Goal: Information Seeking & Learning: Learn about a topic

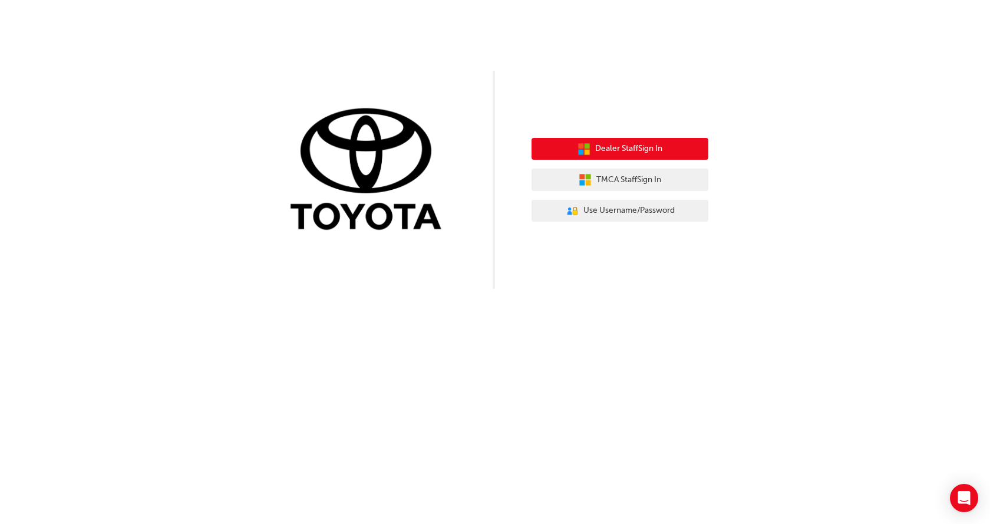
click at [668, 142] on button "Dealer Staff Sign In" at bounding box center [620, 149] width 177 height 22
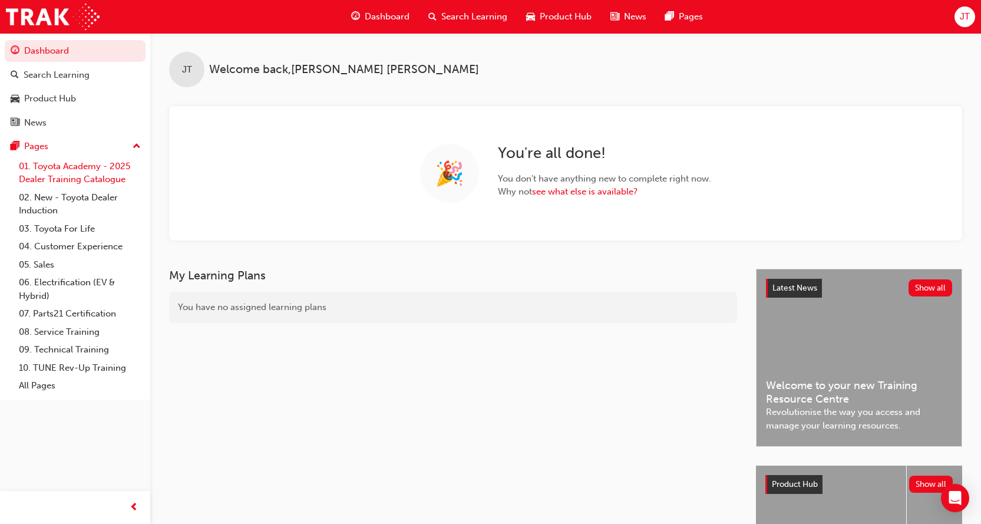
click at [74, 167] on link "01. Toyota Academy - 2025 Dealer Training Catalogue" at bounding box center [79, 172] width 131 height 31
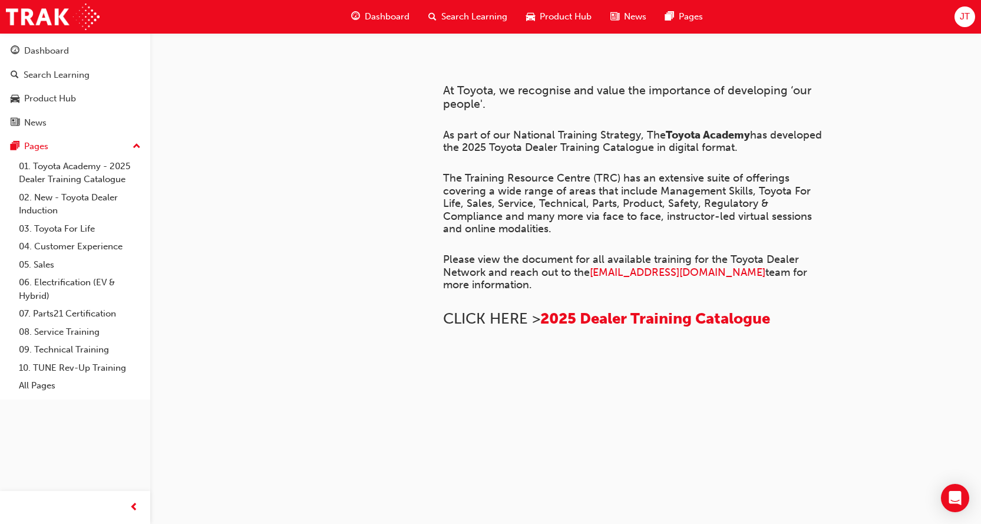
scroll to position [407, 0]
click at [609, 309] on span "2025 Dealer Training Catalogue" at bounding box center [655, 318] width 230 height 18
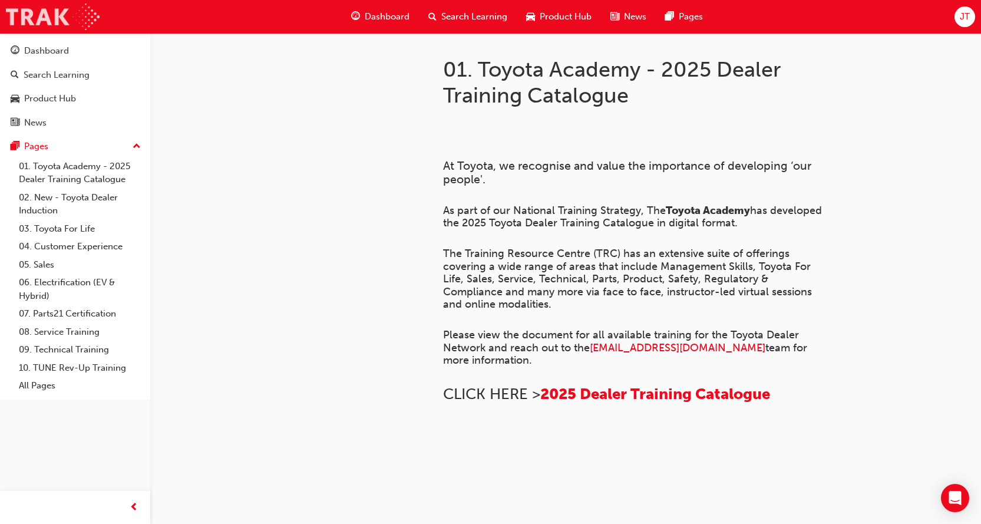
click at [41, 11] on img at bounding box center [53, 17] width 94 height 27
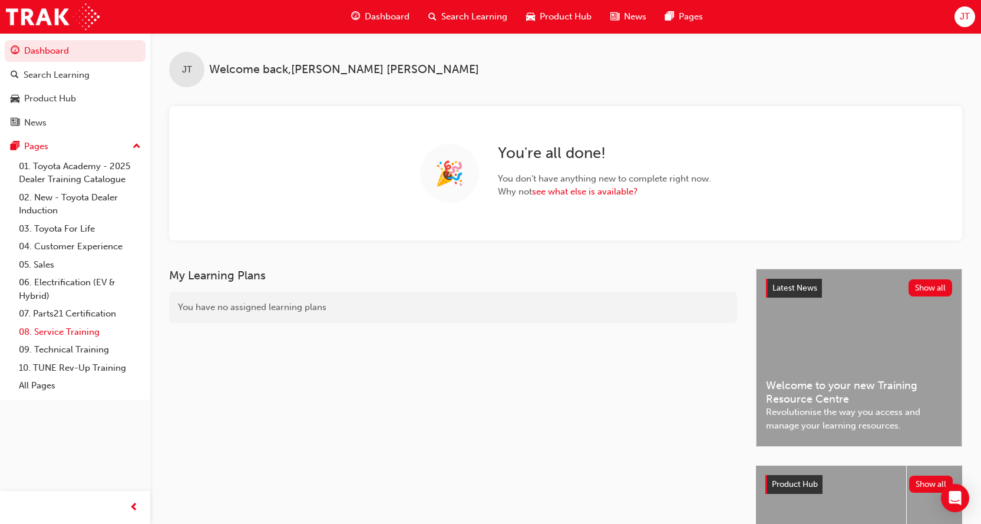
click at [65, 331] on link "08. Service Training" at bounding box center [79, 332] width 131 height 18
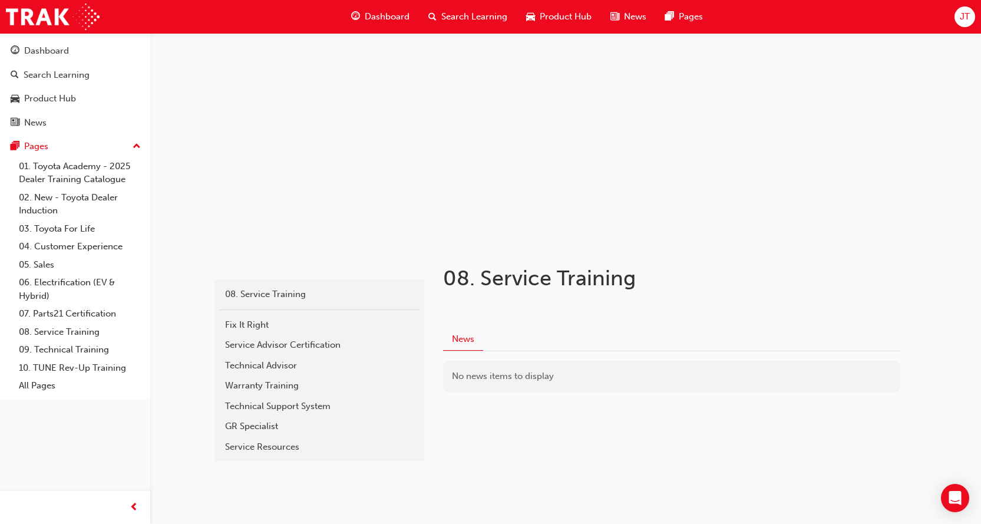
scroll to position [41, 0]
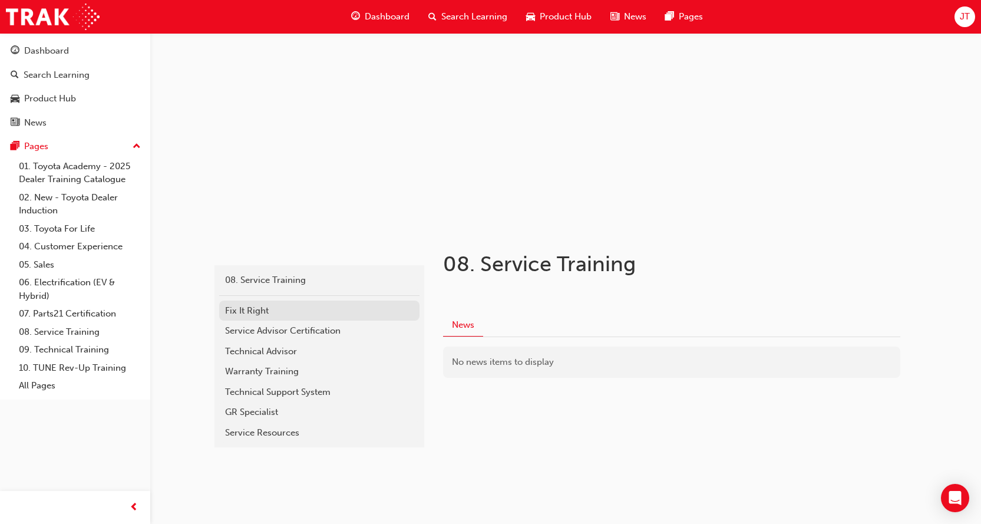
click at [298, 311] on div "Fix It Right" at bounding box center [319, 311] width 189 height 14
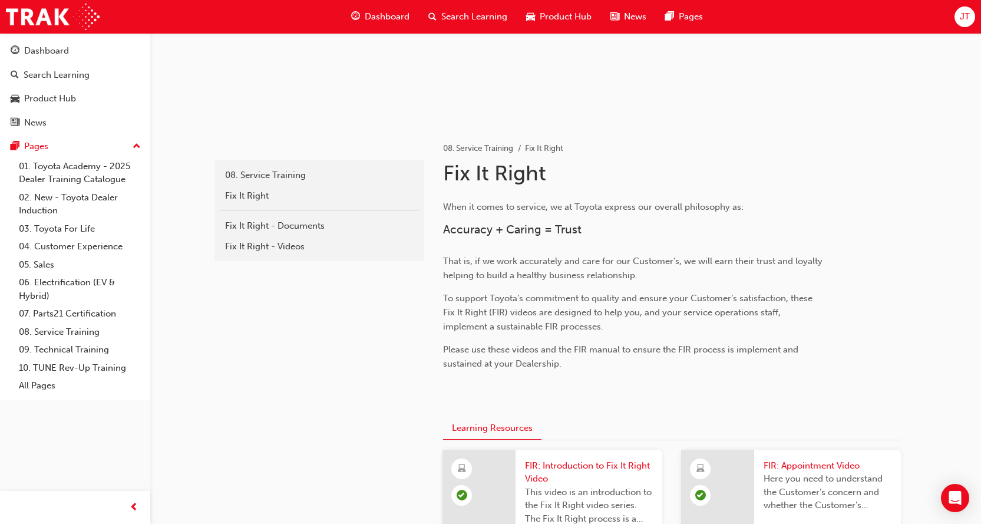
scroll to position [177, 0]
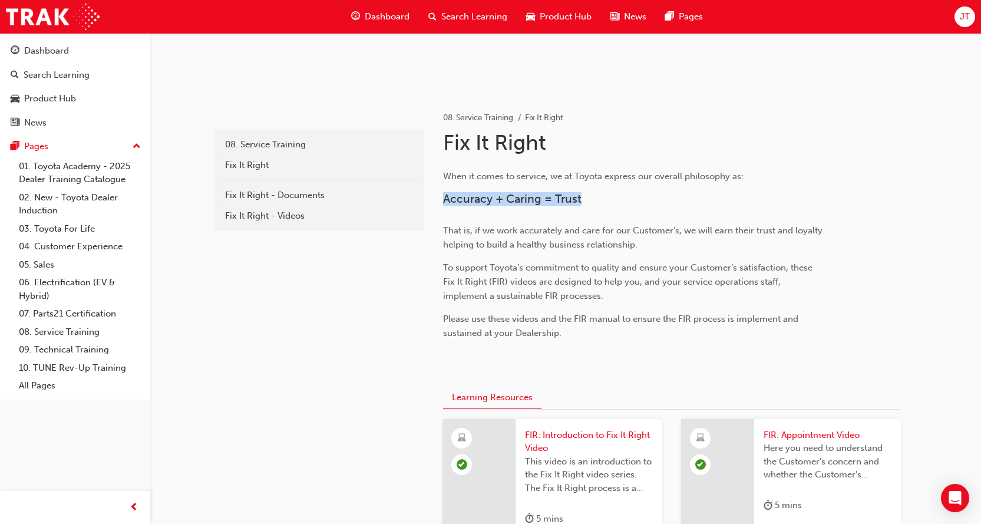
drag, startPoint x: 445, startPoint y: 198, endPoint x: 586, endPoint y: 198, distance: 141.4
click at [585, 199] on h3 "Accuracy + Caring = Trust" at bounding box center [634, 199] width 383 height 14
click at [588, 197] on h3 "Accuracy + Caring = Trust" at bounding box center [634, 199] width 383 height 14
drag, startPoint x: 581, startPoint y: 198, endPoint x: 441, endPoint y: 194, distance: 140.3
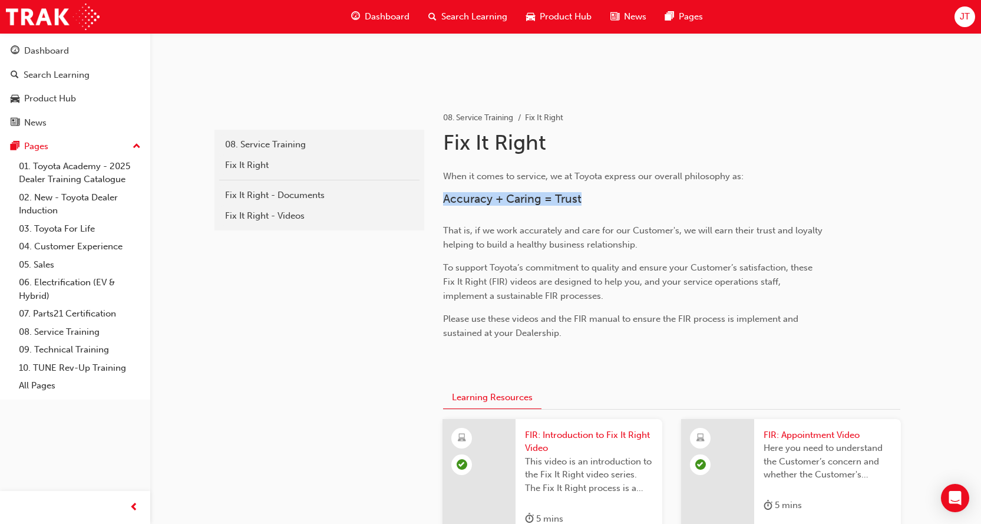
click at [444, 199] on span "Accuracy + Caring = Trust" at bounding box center [512, 199] width 138 height 14
drag, startPoint x: 444, startPoint y: 199, endPoint x: 579, endPoint y: 209, distance: 135.3
click at [571, 209] on div "When it comes to service, we at Toyota express our overall philosophy as: Accur…" at bounding box center [634, 273] width 383 height 208
click at [595, 200] on h3 "Accuracy + Caring = Trust" at bounding box center [634, 199] width 383 height 14
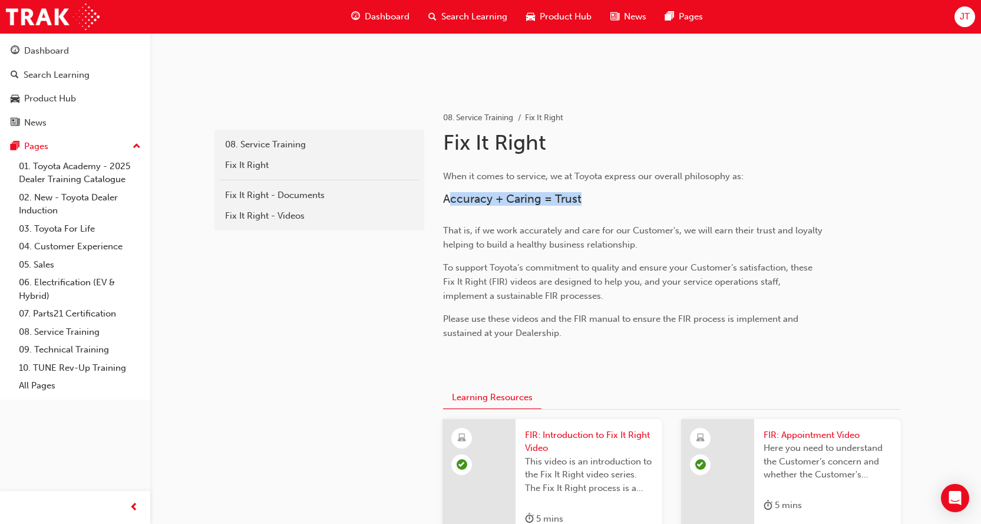
drag, startPoint x: 578, startPoint y: 195, endPoint x: 448, endPoint y: 193, distance: 130.3
click at [448, 193] on span "Accuracy + Caring = Trust" at bounding box center [512, 199] width 138 height 14
click at [448, 178] on span "When it comes to service, we at Toyota express our overall philosophy as:" at bounding box center [593, 176] width 301 height 11
drag, startPoint x: 445, startPoint y: 174, endPoint x: 632, endPoint y: 202, distance: 189.0
click at [632, 202] on div "When it comes to service, we at Toyota express our overall philosophy as: Accur…" at bounding box center [634, 273] width 383 height 208
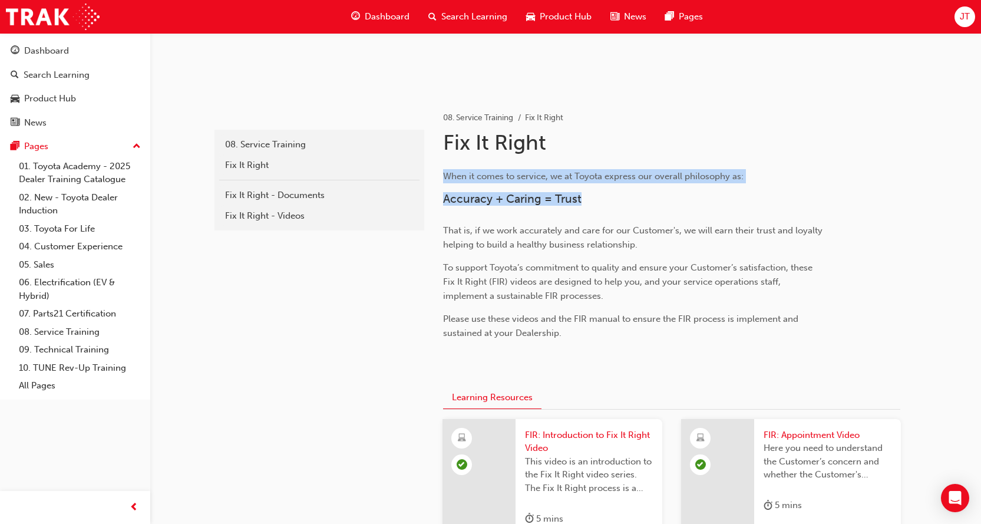
click at [632, 202] on h3 "Accuracy + Caring = Trust" at bounding box center [634, 199] width 383 height 14
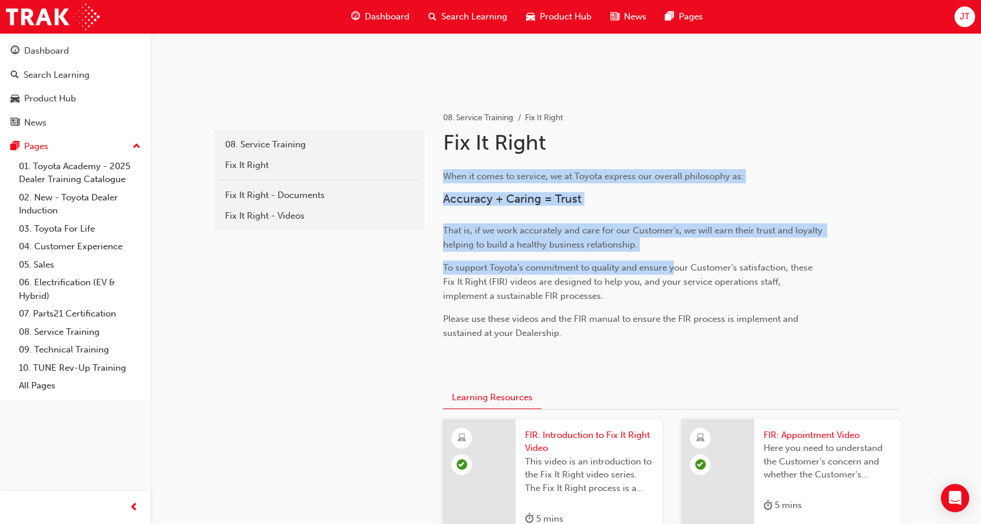
drag, startPoint x: 444, startPoint y: 174, endPoint x: 673, endPoint y: 256, distance: 242.9
click at [673, 256] on div "When it comes to service, we at Toyota express our overall philosophy as: Accur…" at bounding box center [634, 273] width 383 height 208
click at [651, 245] on p "That is, if we work accurately and care for our Customer's, we will earn their …" at bounding box center [634, 237] width 383 height 28
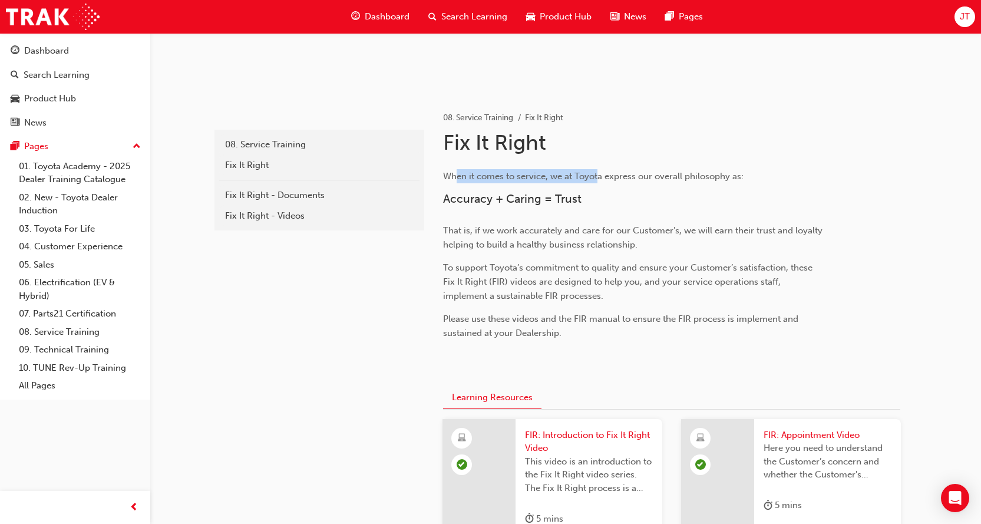
drag, startPoint x: 459, startPoint y: 177, endPoint x: 606, endPoint y: 182, distance: 147.4
click at [606, 182] on p "When it comes to service, we at Toyota express our overall philosophy as:" at bounding box center [634, 176] width 383 height 14
click at [604, 190] on div "When it comes to service, we at Toyota express our overall philosophy as: Accur…" at bounding box center [634, 273] width 383 height 208
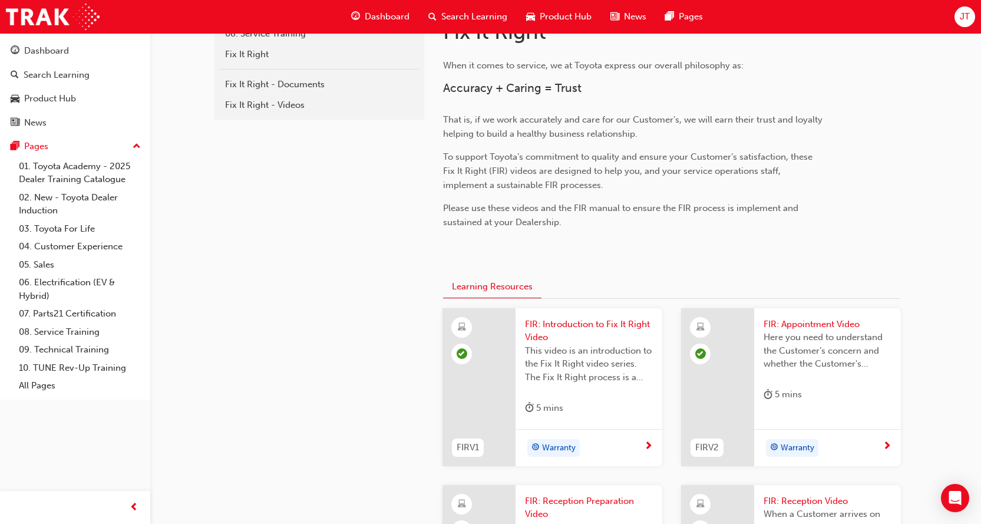
scroll to position [295, 0]
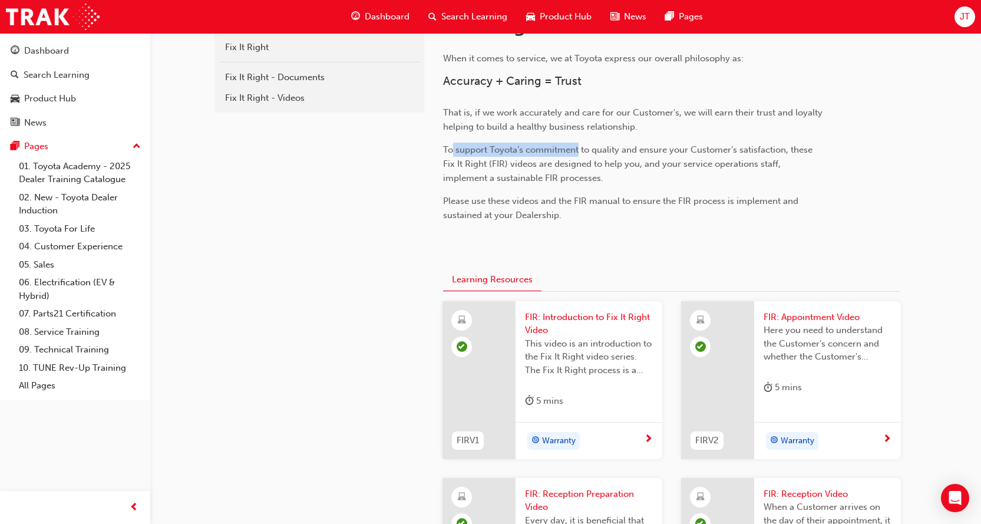
drag, startPoint x: 452, startPoint y: 150, endPoint x: 578, endPoint y: 147, distance: 125.6
click at [578, 147] on span "To support Toyota’s commitment to quality and ensure your Customer’s satisfacti…" at bounding box center [629, 163] width 372 height 39
click at [586, 153] on span "To support Toyota’s commitment to quality and ensure your Customer’s satisfacti…" at bounding box center [629, 163] width 372 height 39
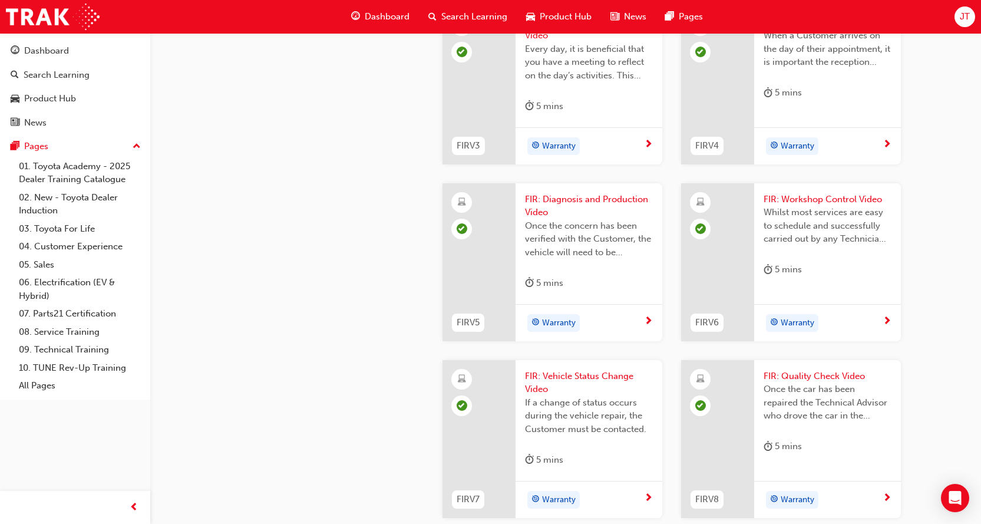
scroll to position [707, 0]
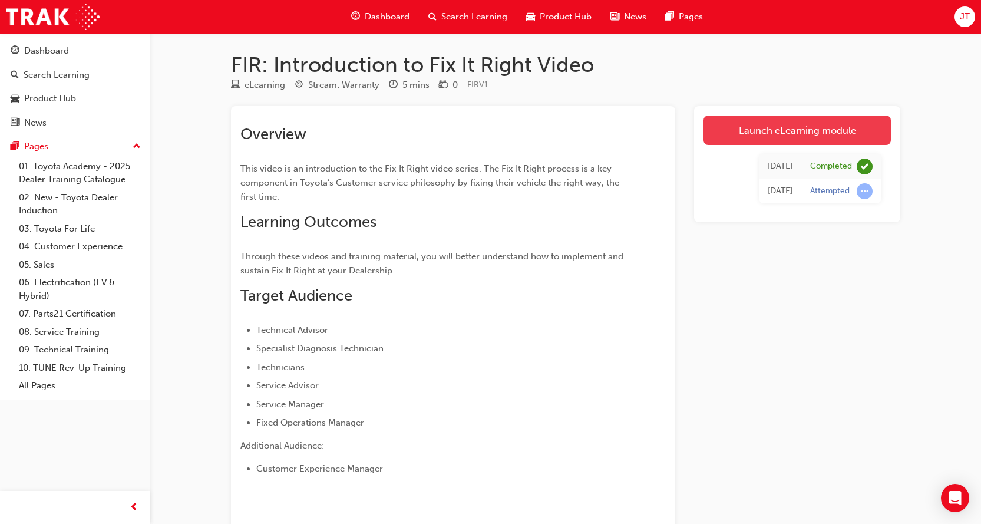
click at [789, 131] on link "Launch eLearning module" at bounding box center [797, 130] width 187 height 29
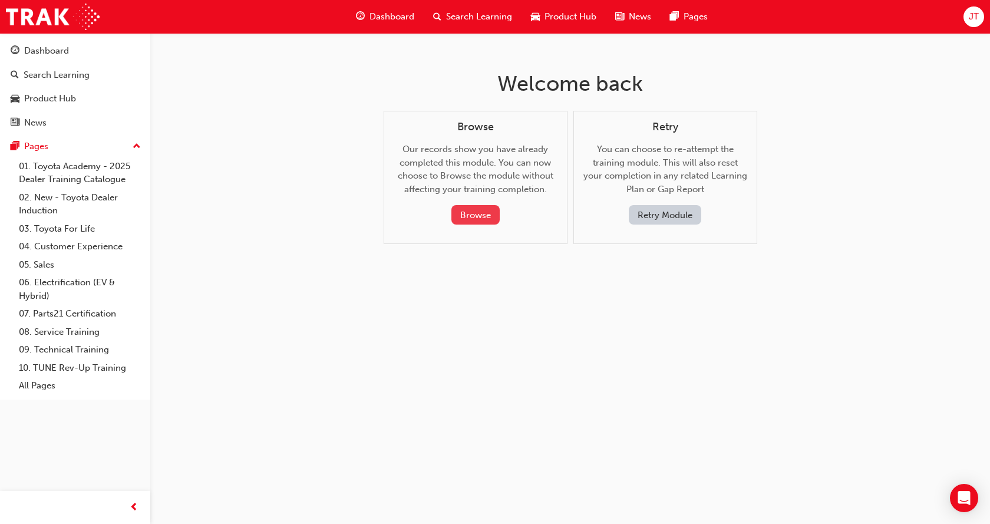
click at [474, 215] on button "Browse" at bounding box center [475, 214] width 48 height 19
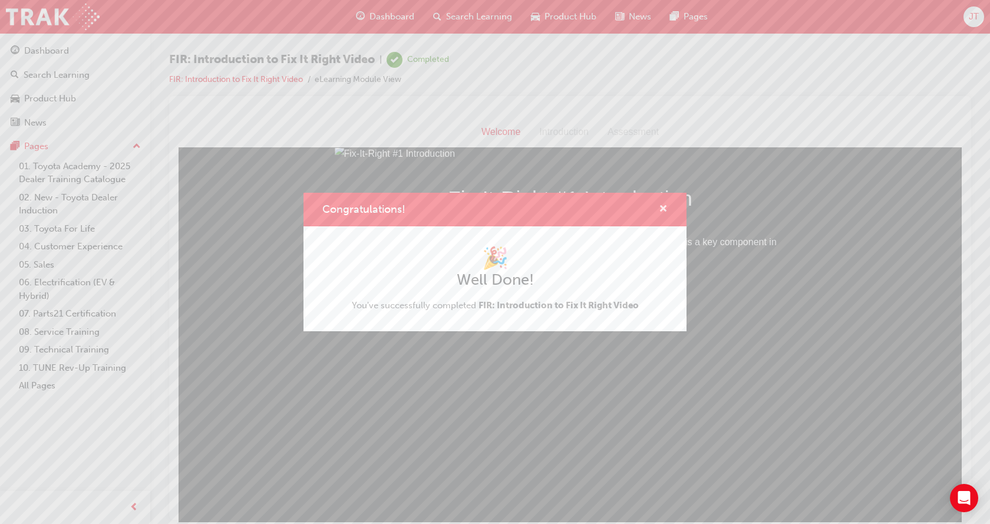
click at [661, 210] on span "cross-icon" at bounding box center [663, 210] width 9 height 11
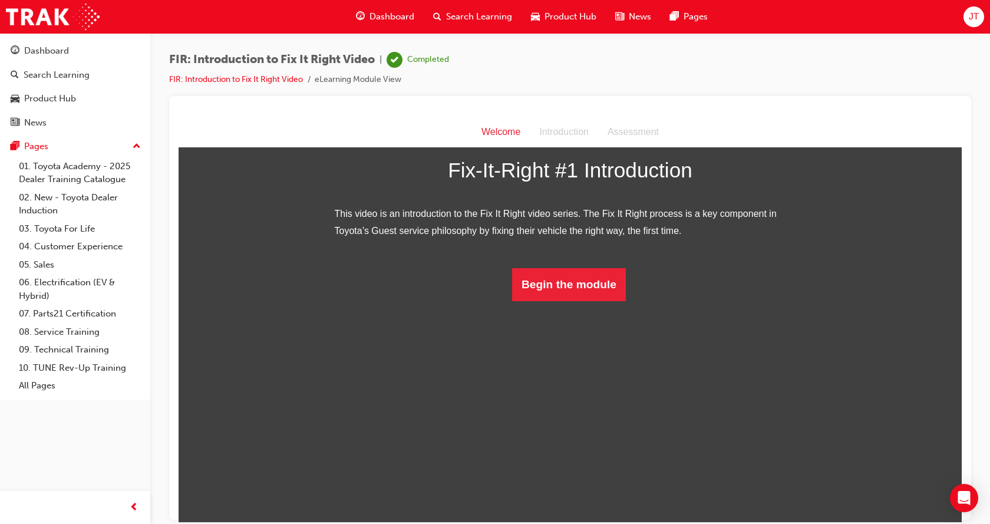
scroll to position [56, 0]
click at [580, 301] on button "Begin the module" at bounding box center [569, 284] width 114 height 33
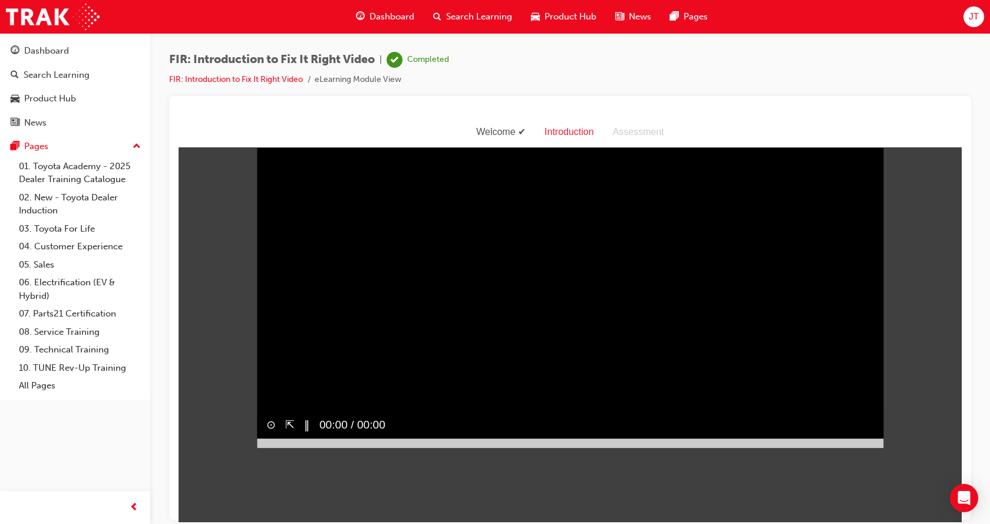
scroll to position [28, 0]
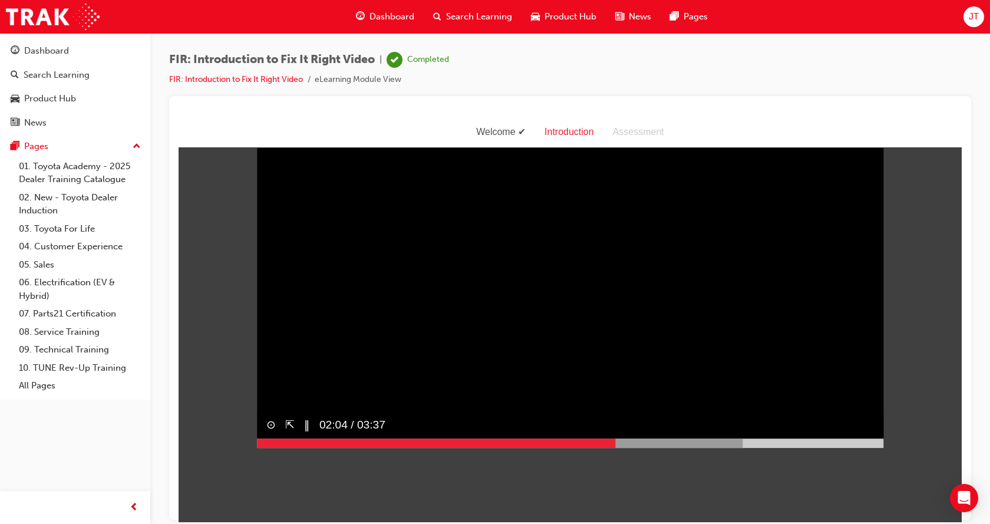
click at [305, 434] on button "‖" at bounding box center [307, 425] width 6 height 17
click at [586, 231] on video "Sorry, your browser does not support embedded videos. Download Instead" at bounding box center [570, 291] width 626 height 314
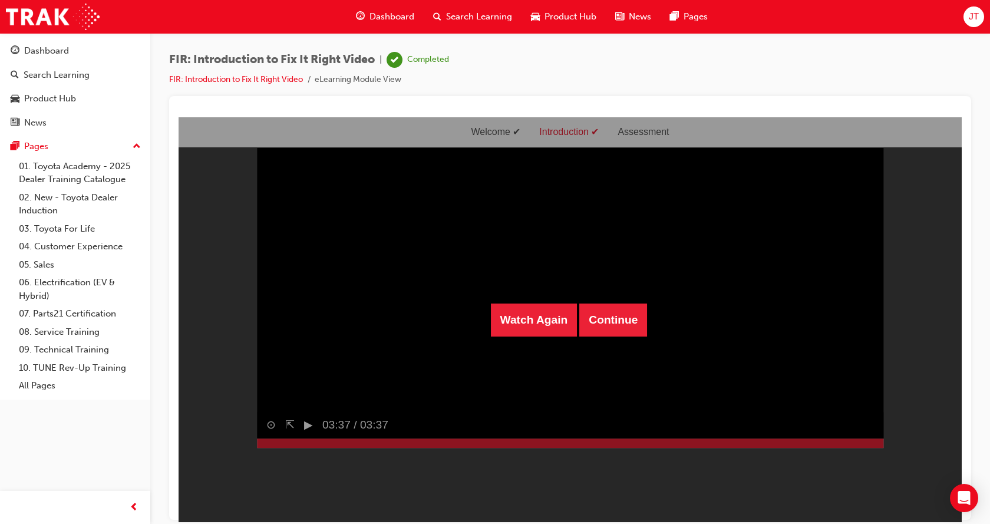
click at [869, 67] on div "FIR: Introduction to Fix It Right Video | Completed FIR: Introduction to Fix It…" at bounding box center [570, 74] width 802 height 44
click at [604, 328] on button "Continue" at bounding box center [613, 319] width 68 height 33
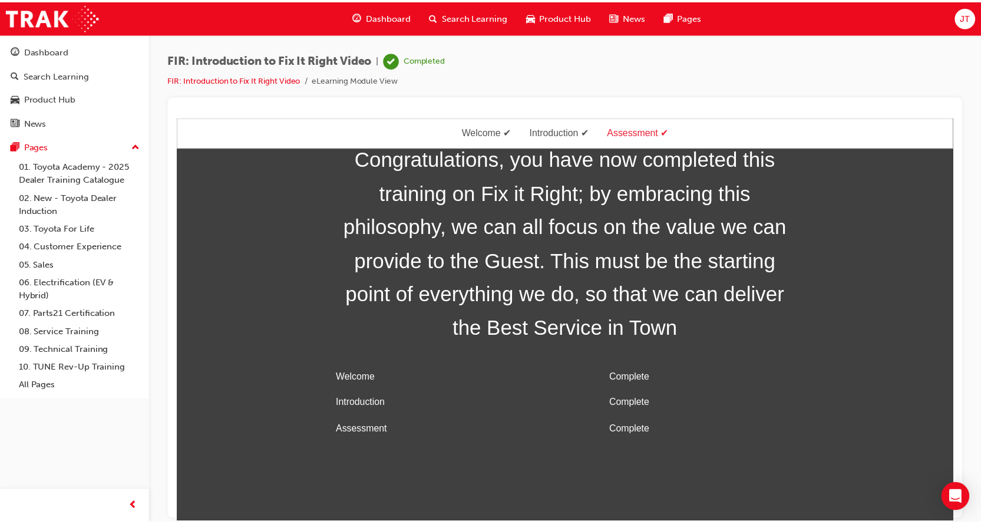
scroll to position [0, 0]
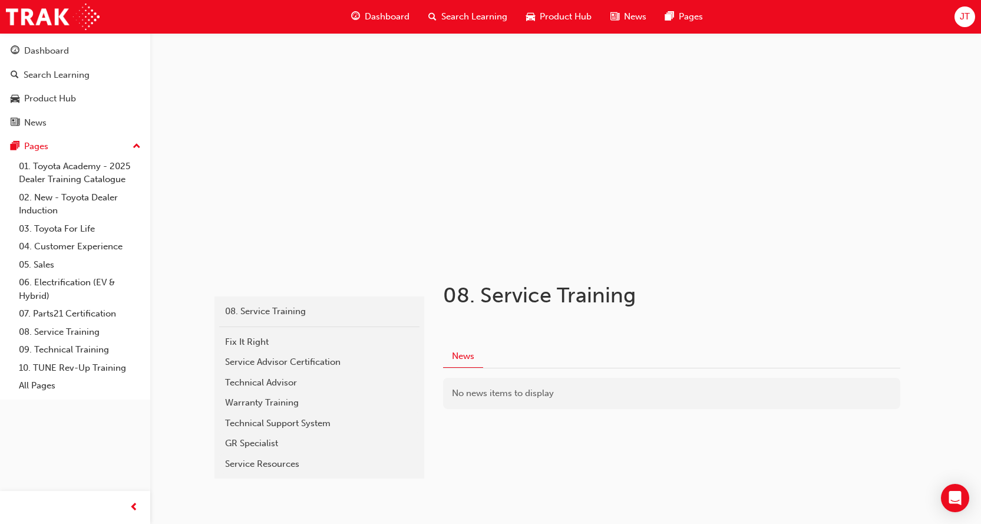
scroll to position [41, 0]
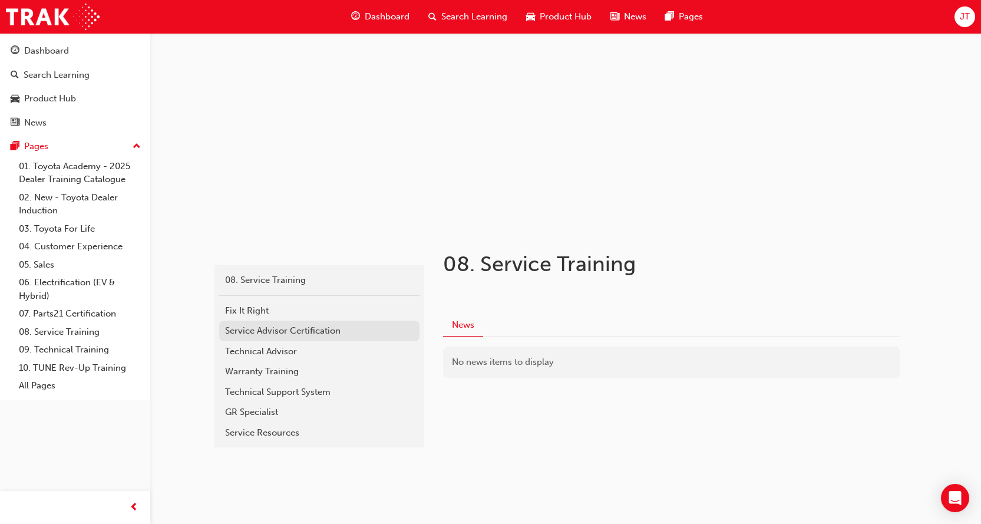
click at [253, 328] on div "Service Advisor Certification" at bounding box center [319, 331] width 189 height 14
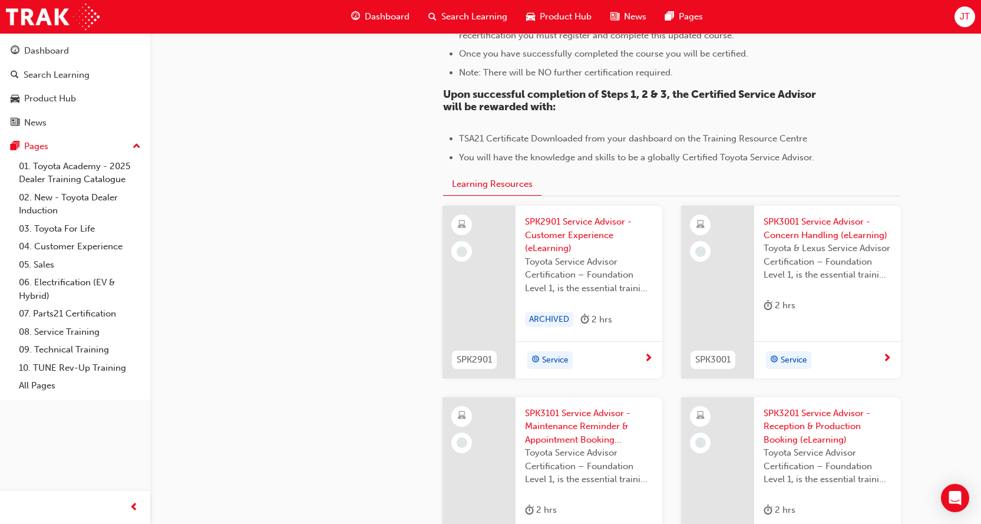
scroll to position [1061, 0]
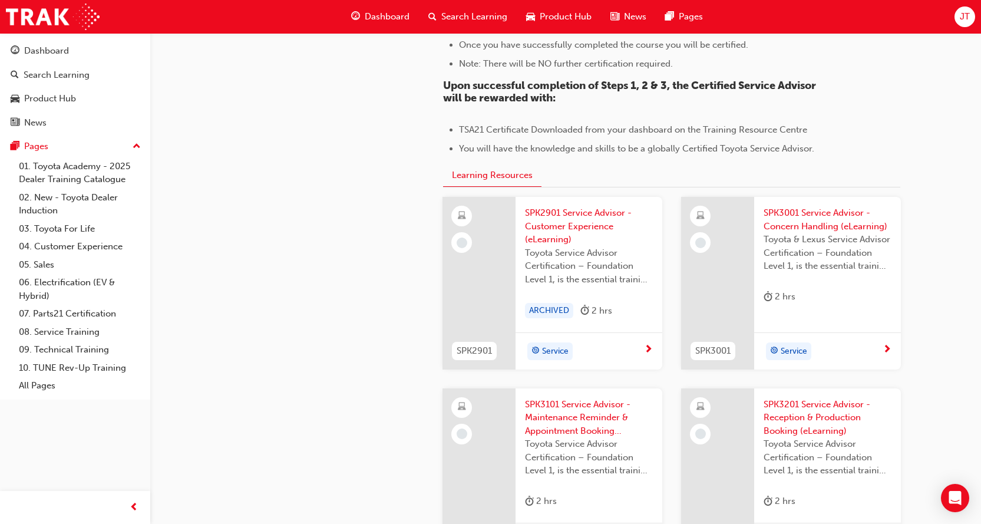
click at [617, 211] on span "SPK2901 Service Advisor - Customer Experience (eLearning)" at bounding box center [589, 226] width 128 height 40
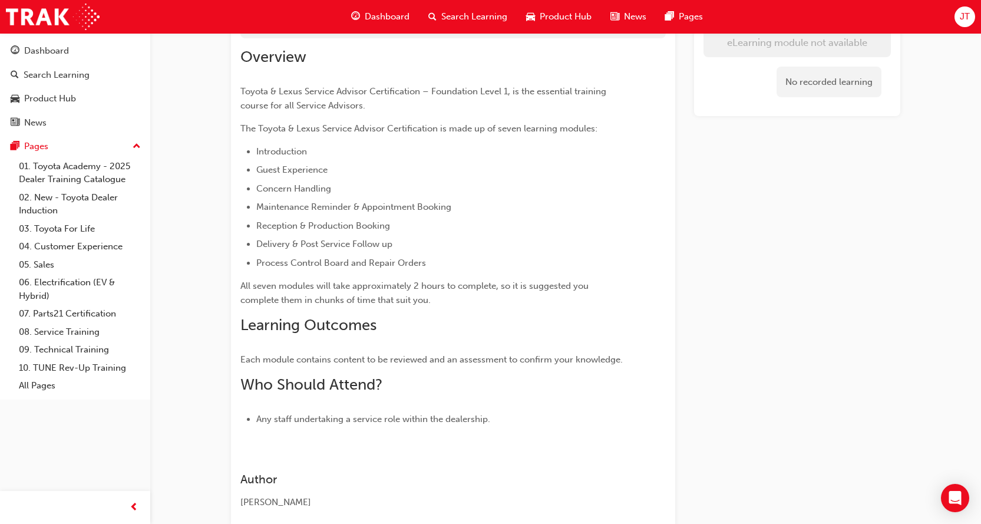
scroll to position [276, 0]
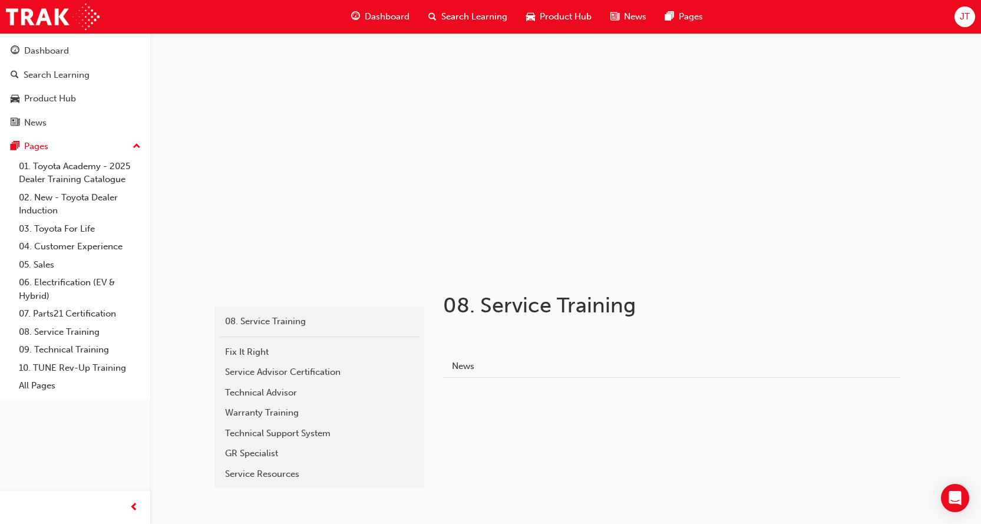
scroll to position [41, 0]
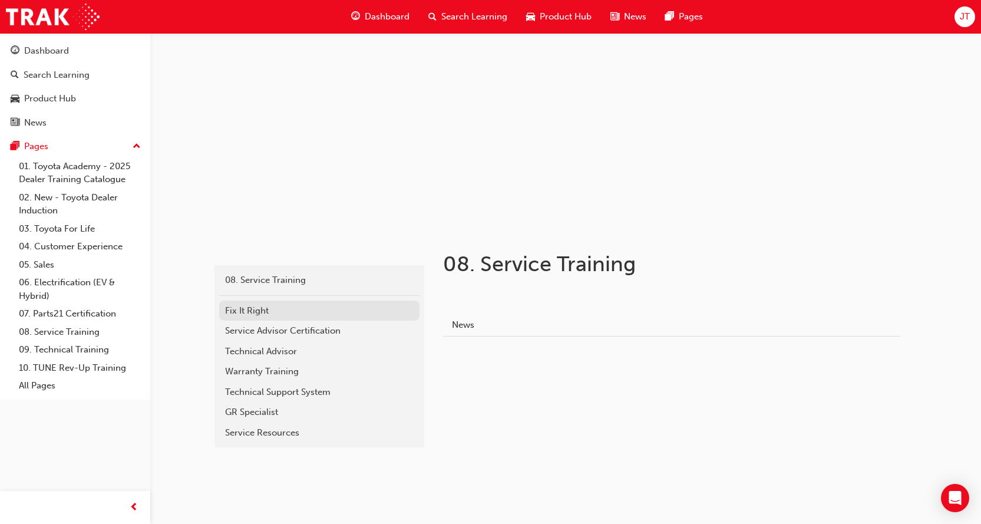
click at [282, 312] on div "Fix It Right" at bounding box center [319, 311] width 189 height 14
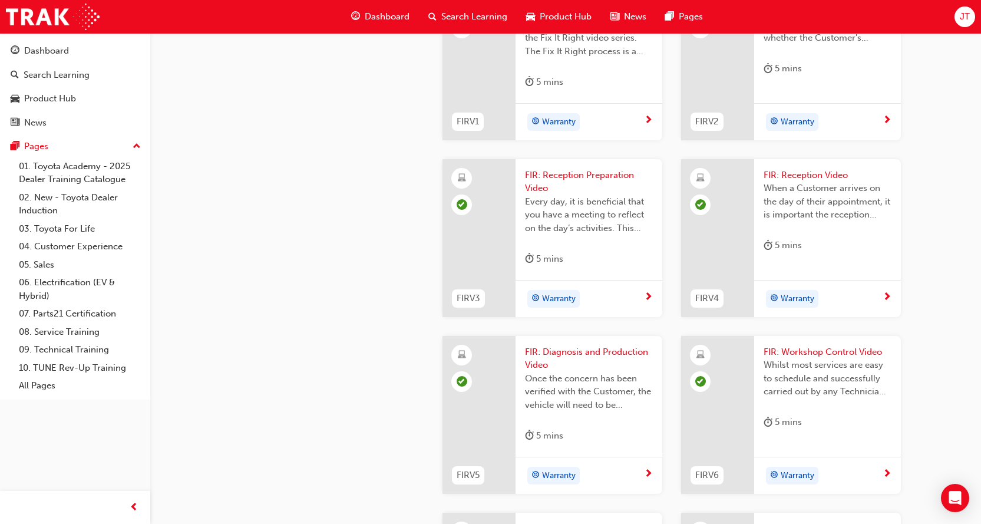
scroll to position [631, 0]
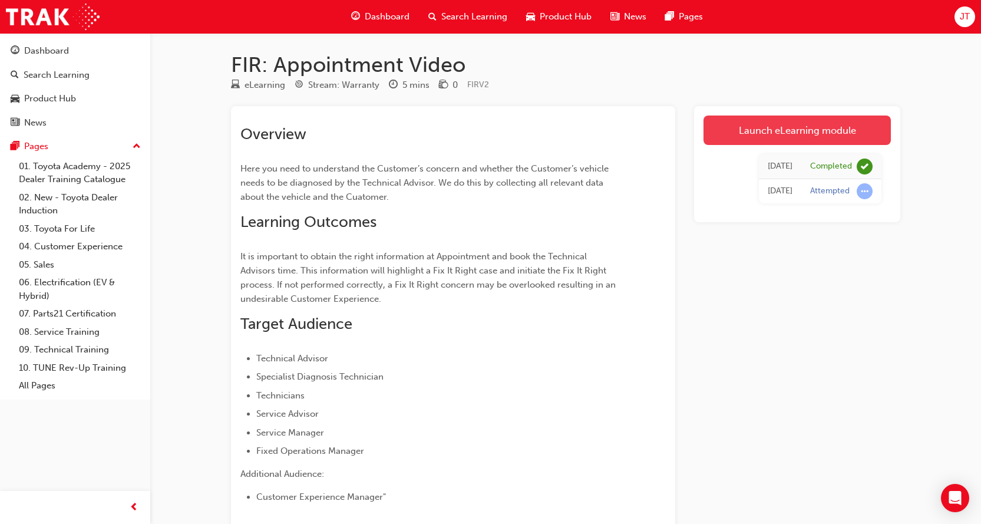
click at [793, 126] on link "Launch eLearning module" at bounding box center [797, 130] width 187 height 29
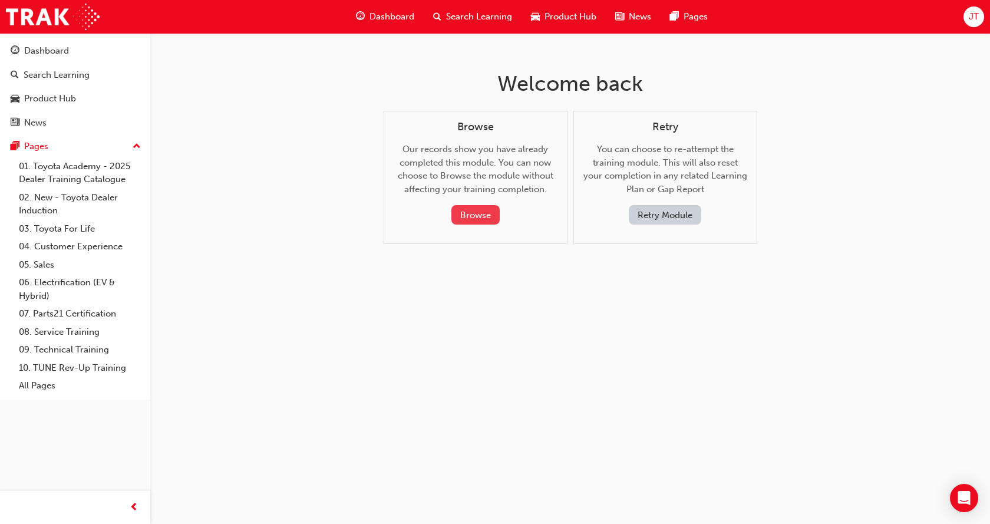
click at [470, 213] on button "Browse" at bounding box center [475, 214] width 48 height 19
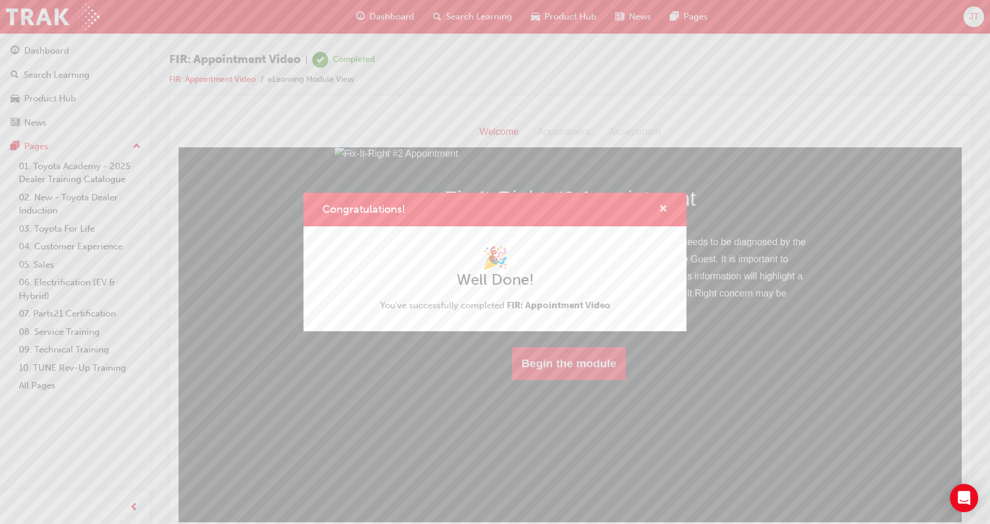
click at [664, 209] on span "cross-icon" at bounding box center [663, 210] width 9 height 11
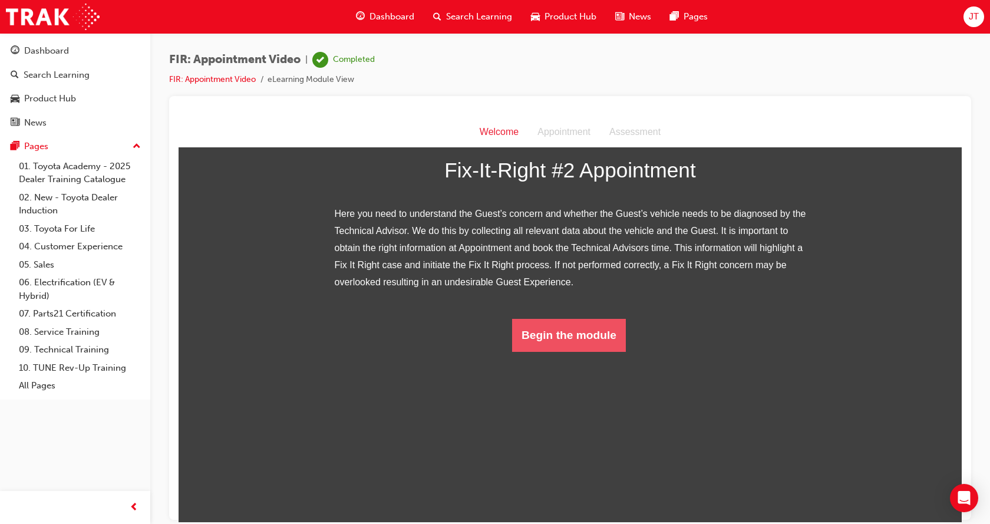
click at [579, 351] on button "Begin the module" at bounding box center [569, 334] width 114 height 33
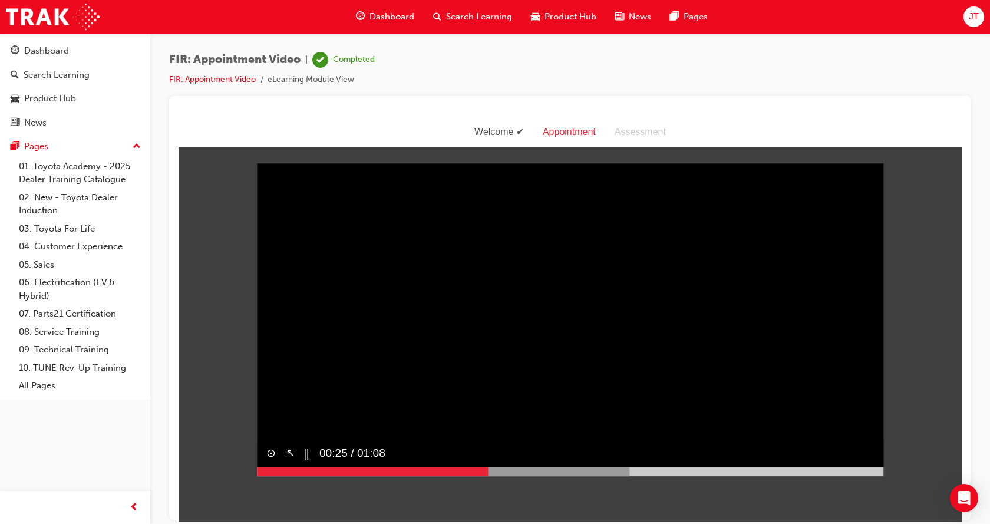
drag, startPoint x: 845, startPoint y: 295, endPoint x: 836, endPoint y: 295, distance: 8.3
click at [844, 295] on video "Sorry, your browser does not support embedded videos. Download Instead" at bounding box center [570, 320] width 626 height 314
